Goal: Find specific page/section: Find specific page/section

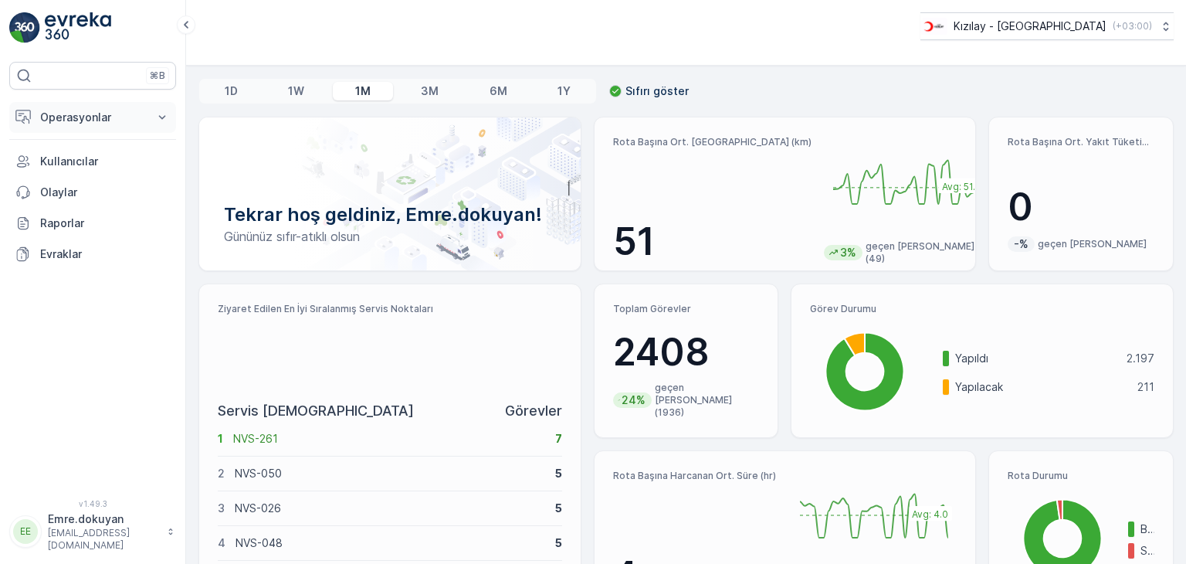
click at [65, 117] on p "Operasyonlar" at bounding box center [92, 117] width 105 height 15
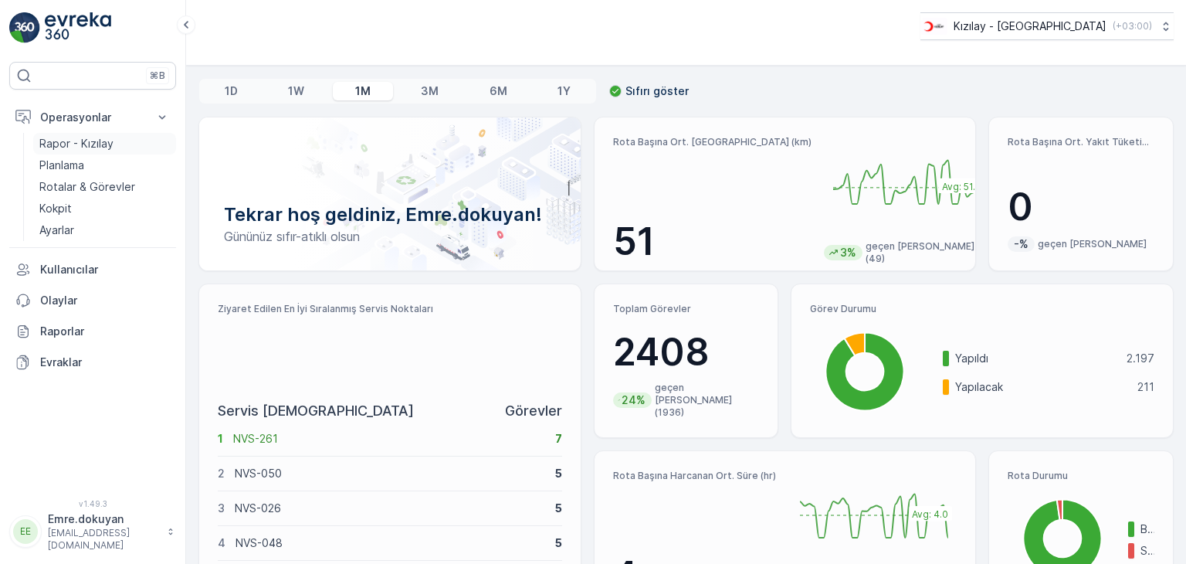
click at [96, 141] on p "Rapor - Kızılay" at bounding box center [76, 143] width 74 height 15
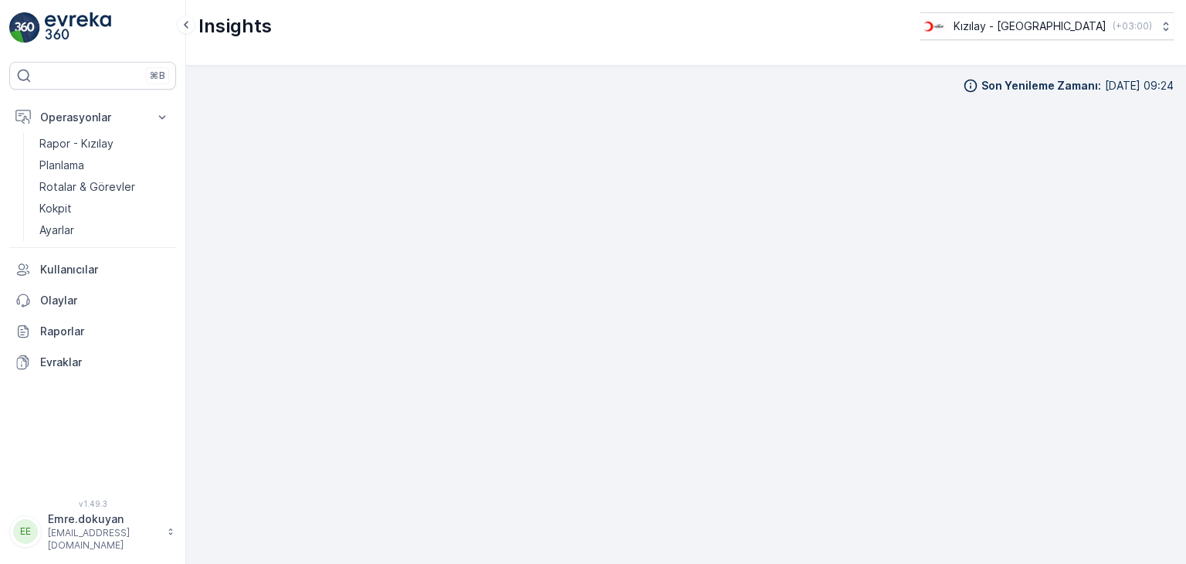
scroll to position [13, 0]
click at [54, 212] on p "Kokpit" at bounding box center [55, 208] width 32 height 15
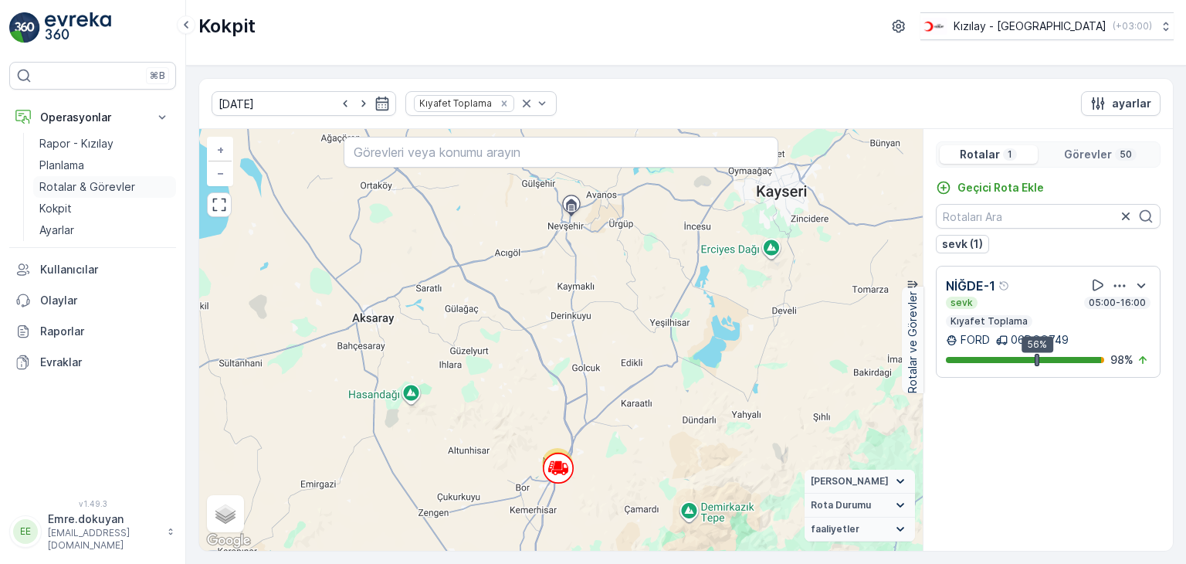
click at [72, 189] on p "Rotalar & Görevler" at bounding box center [87, 186] width 96 height 15
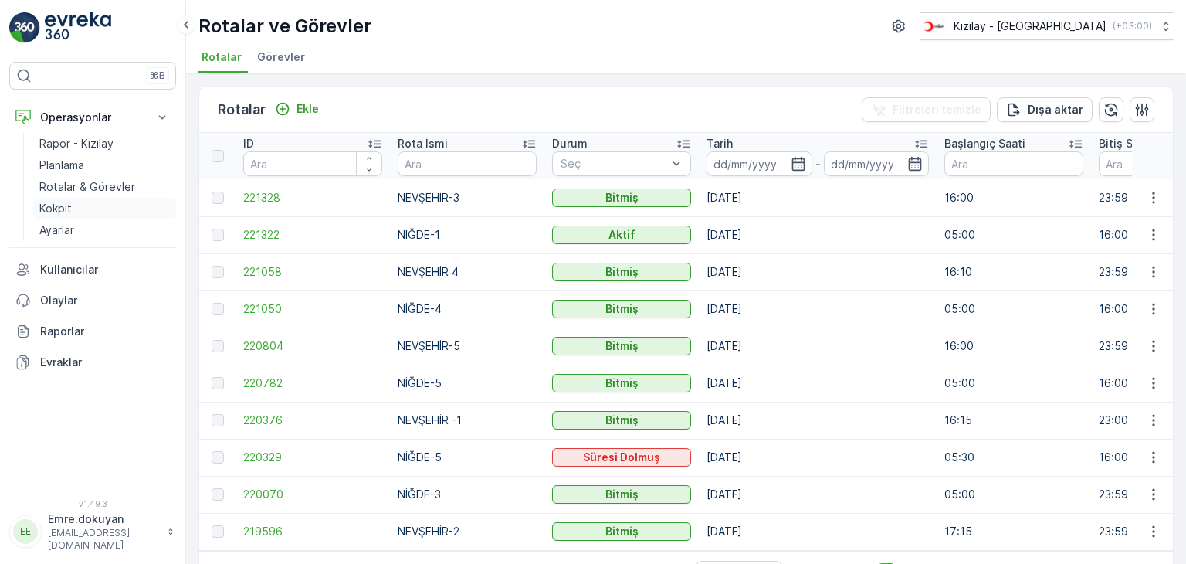
click at [72, 210] on link "Kokpit" at bounding box center [104, 209] width 143 height 22
